Goal: Task Accomplishment & Management: Manage account settings

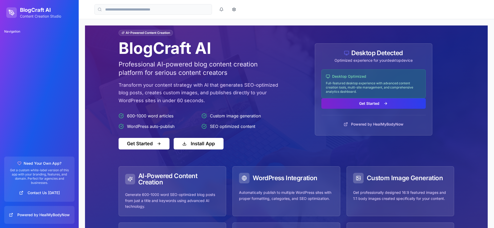
click at [371, 100] on button "Get Started" at bounding box center [373, 103] width 104 height 10
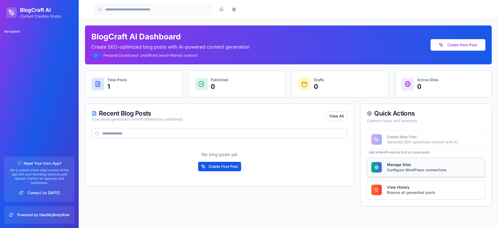
click at [408, 164] on div "Manage Sites" at bounding box center [417, 164] width 60 height 5
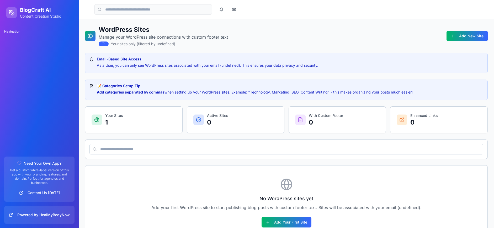
click at [115, 123] on p "1" at bounding box center [114, 122] width 18 height 8
click at [117, 119] on p "1" at bounding box center [114, 122] width 18 height 8
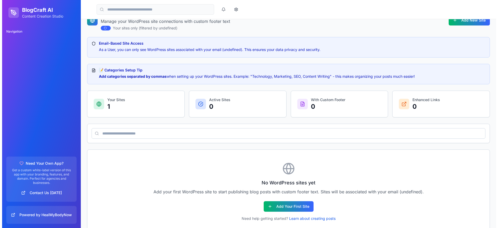
scroll to position [28, 0]
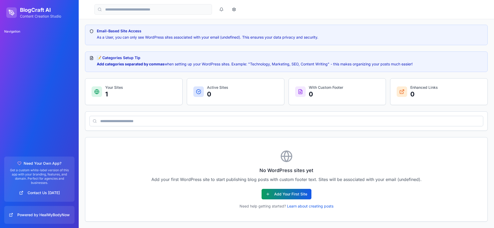
click at [288, 192] on button "Add Your First Site" at bounding box center [287, 194] width 50 height 10
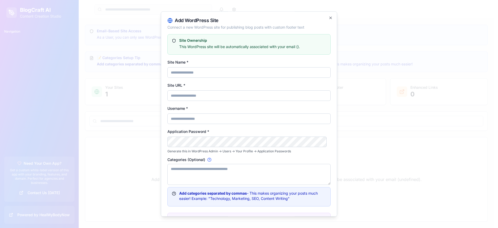
click at [180, 71] on input "Site Name *" at bounding box center [248, 72] width 163 height 10
